Goal: Transaction & Acquisition: Purchase product/service

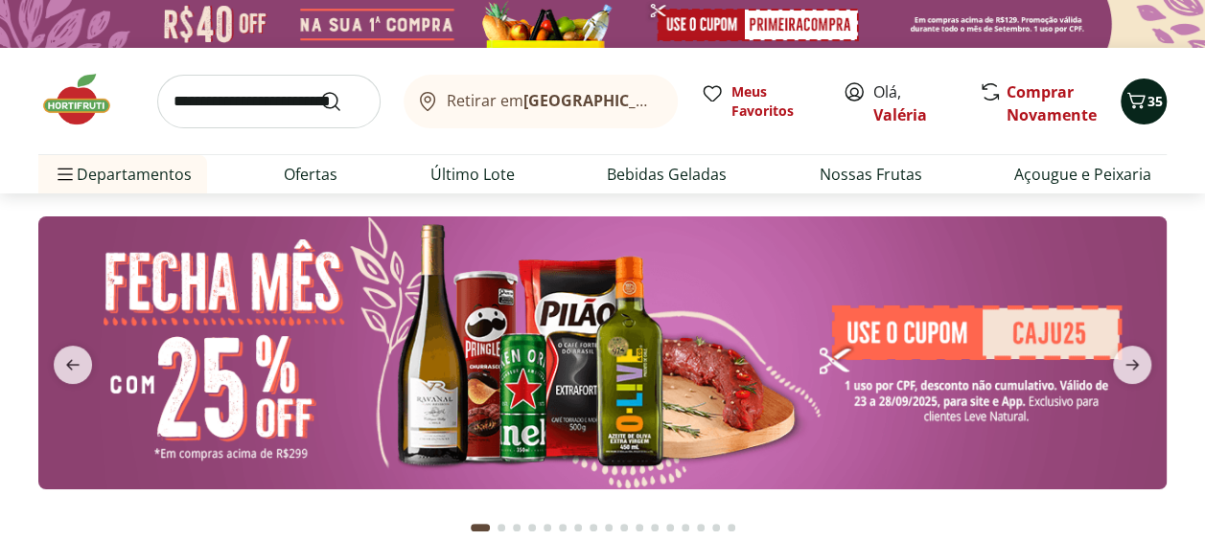
click at [1152, 101] on span "35" at bounding box center [1154, 101] width 15 height 18
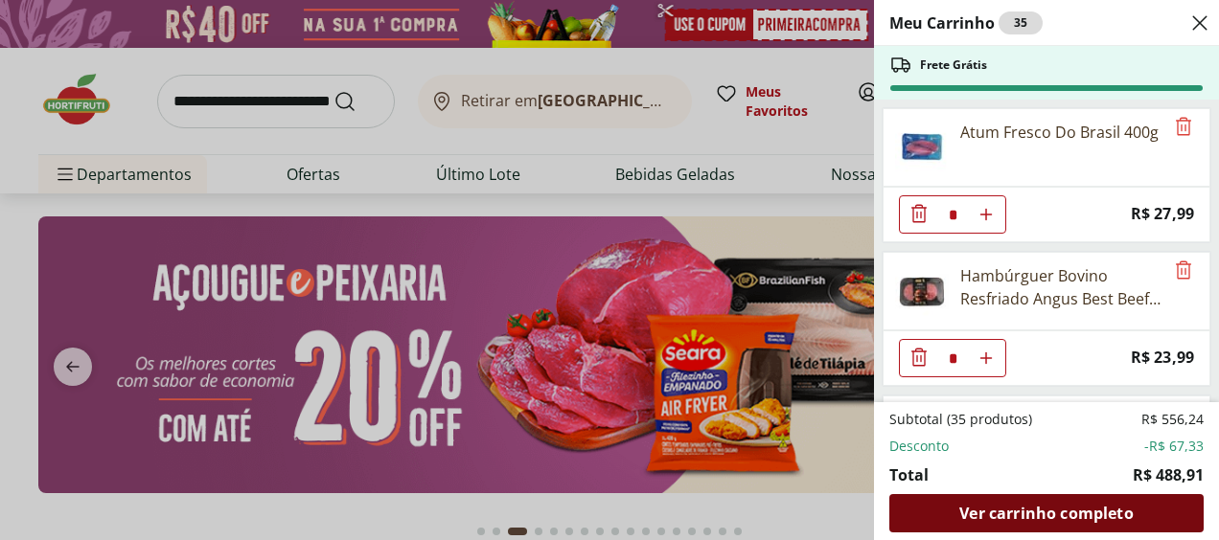
click at [1021, 517] on span "Ver carrinho completo" at bounding box center [1045, 513] width 173 height 15
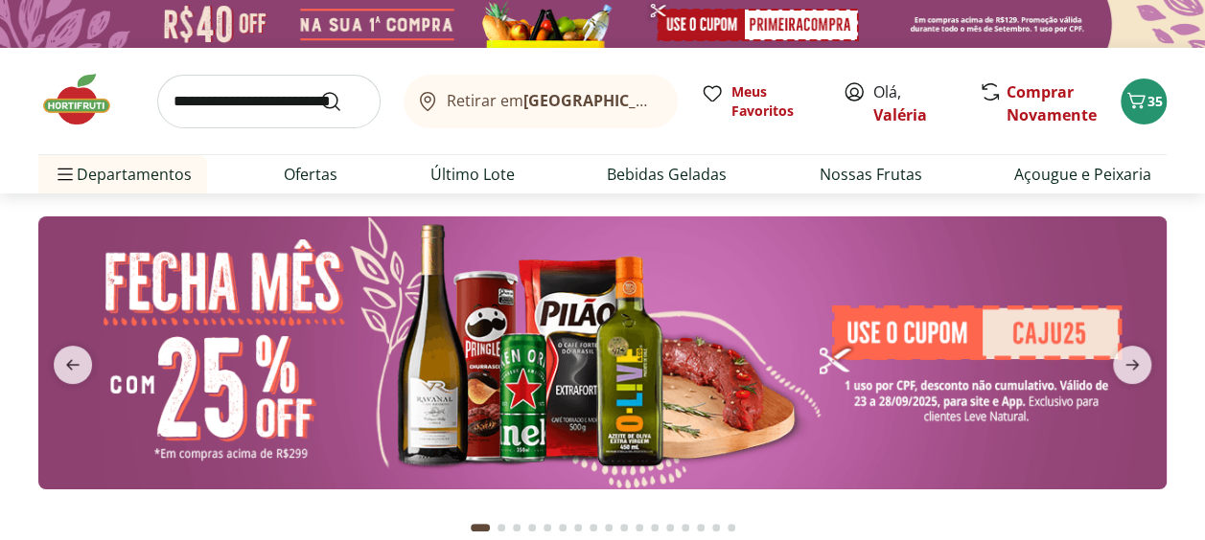
click at [933, 400] on img at bounding box center [602, 353] width 1128 height 273
click at [884, 348] on img at bounding box center [602, 353] width 1128 height 273
click at [885, 348] on img at bounding box center [602, 353] width 1128 height 273
click at [886, 348] on img at bounding box center [602, 353] width 1128 height 273
